Goal: Transaction & Acquisition: Book appointment/travel/reservation

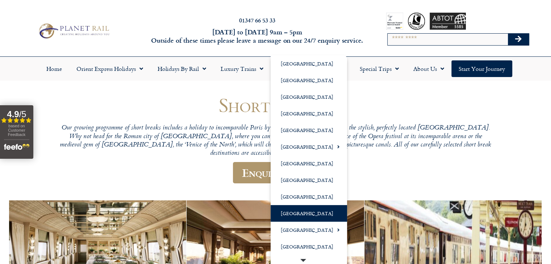
click at [292, 213] on link "[GEOGRAPHIC_DATA]" at bounding box center [308, 213] width 76 height 17
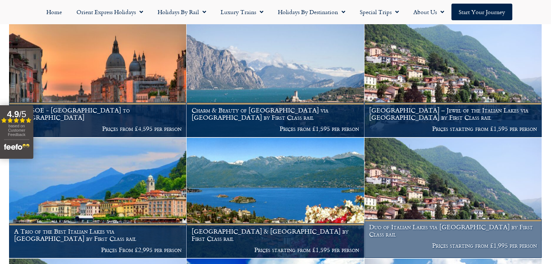
scroll to position [217, 0]
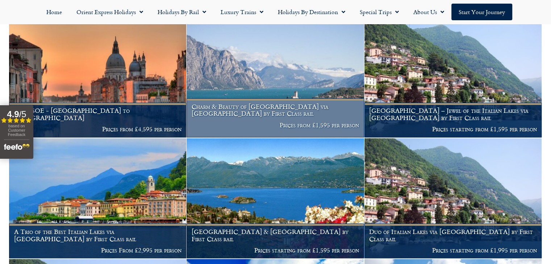
click at [300, 68] on img at bounding box center [274, 77] width 177 height 121
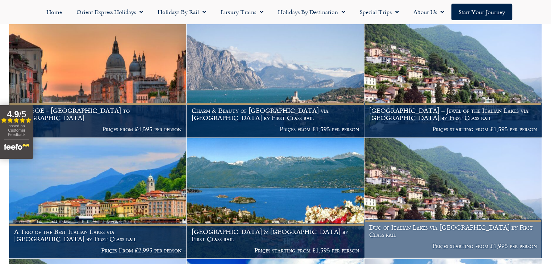
scroll to position [217, 0]
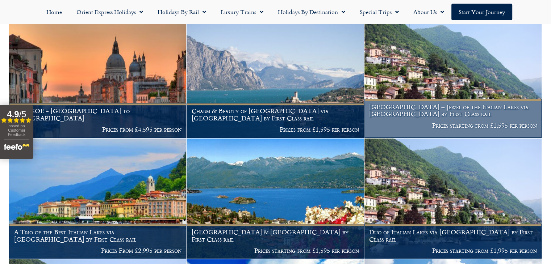
click at [428, 81] on img at bounding box center [452, 77] width 177 height 121
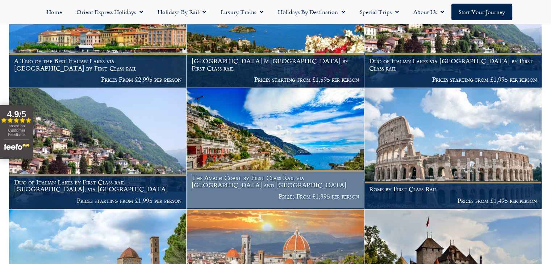
scroll to position [470, 0]
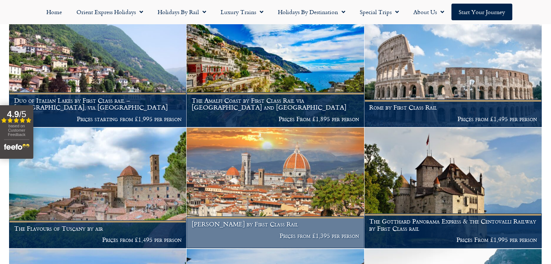
click at [282, 174] on img at bounding box center [274, 188] width 177 height 121
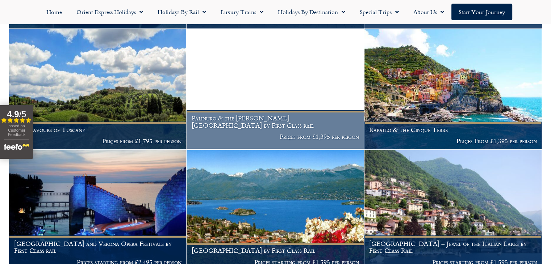
scroll to position [976, 0]
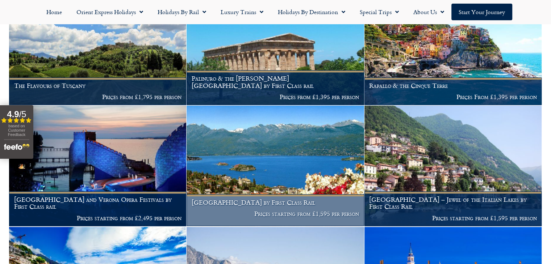
click at [327, 136] on img at bounding box center [274, 166] width 177 height 121
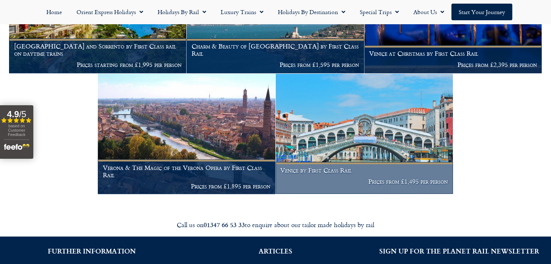
scroll to position [1266, 0]
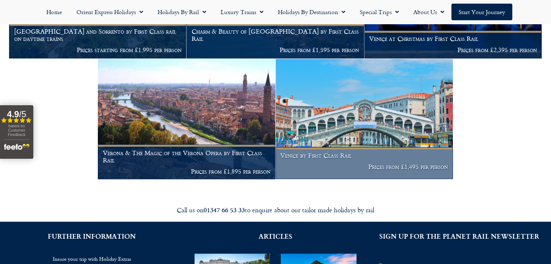
click at [352, 125] on img at bounding box center [364, 119] width 177 height 121
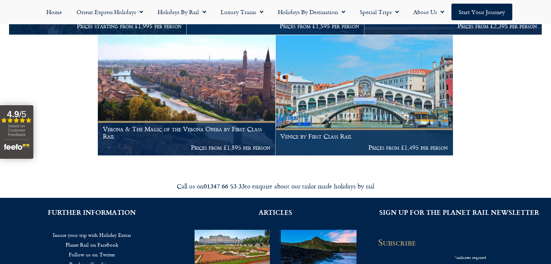
scroll to position [1302, 0]
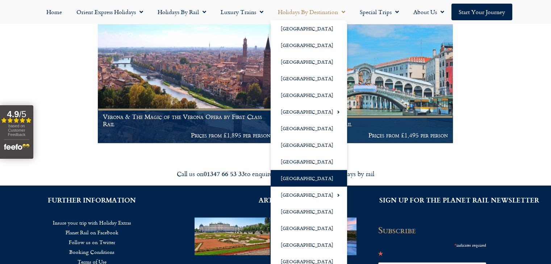
click at [343, 12] on span "Menu" at bounding box center [341, 11] width 7 height 13
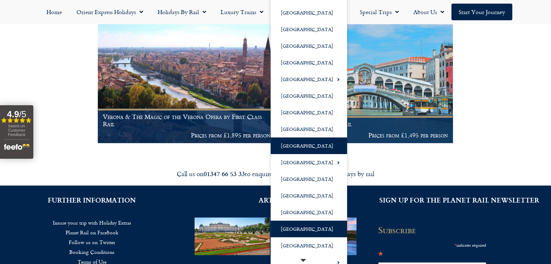
click at [301, 228] on link "[GEOGRAPHIC_DATA]" at bounding box center [308, 229] width 76 height 17
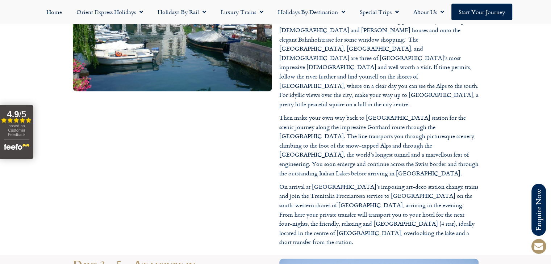
scroll to position [1086, 0]
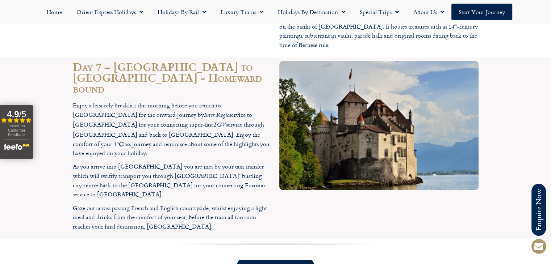
scroll to position [1991, 0]
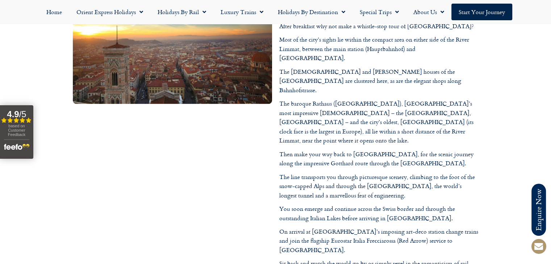
scroll to position [1086, 0]
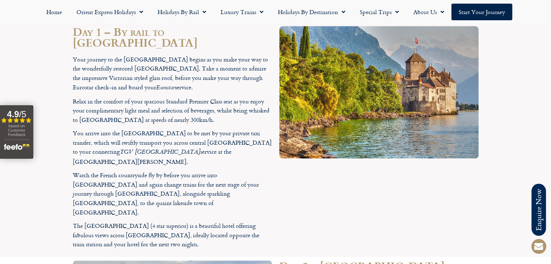
scroll to position [797, 0]
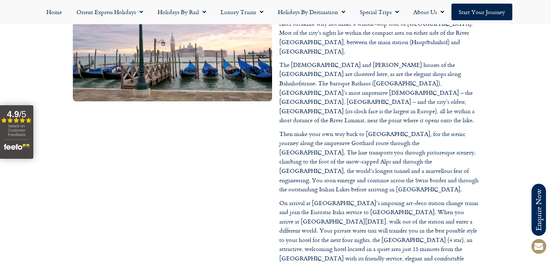
scroll to position [1014, 0]
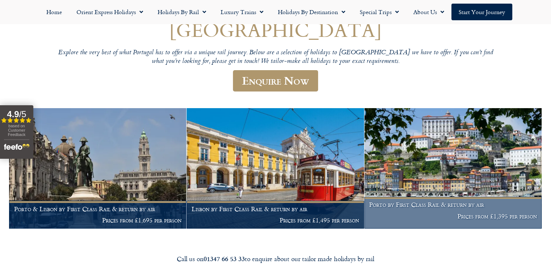
scroll to position [36, 0]
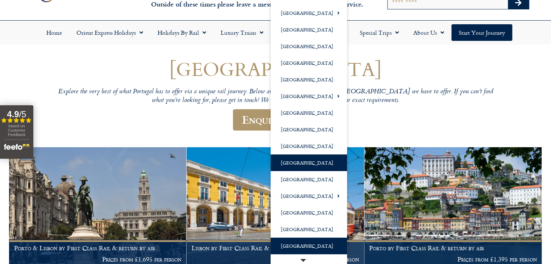
click at [298, 248] on link "[GEOGRAPHIC_DATA]" at bounding box center [308, 246] width 76 height 17
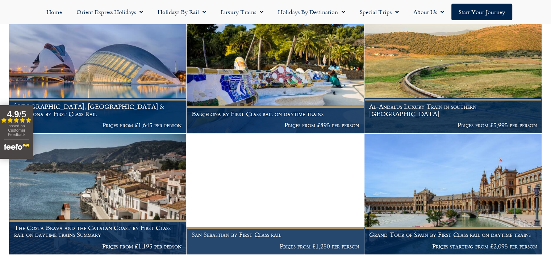
scroll to position [326, 0]
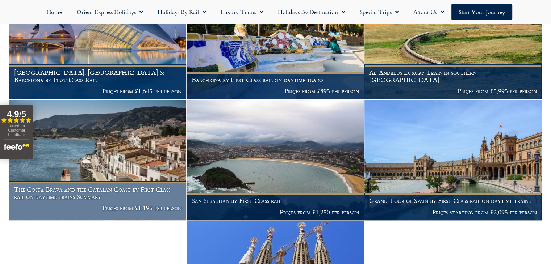
click at [159, 134] on img at bounding box center [97, 160] width 177 height 121
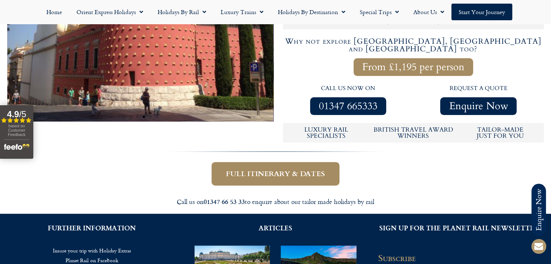
scroll to position [217, 0]
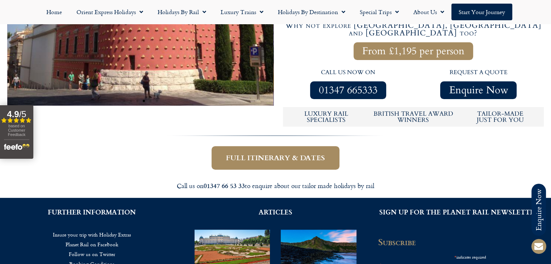
click at [287, 154] on span "Full itinerary & dates" at bounding box center [275, 158] width 99 height 9
